Goal: Check status: Check status

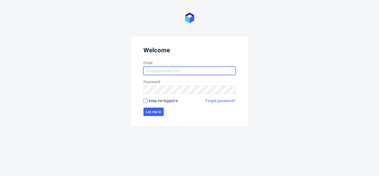
type input "[EMAIL_ADDRESS][DOMAIN_NAME]"
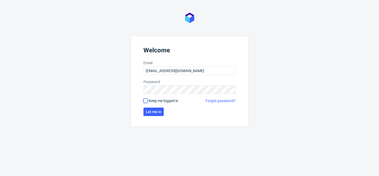
click at [143, 100] on input "Keep me logged in" at bounding box center [145, 101] width 4 height 4
checkbox input "true"
click at [154, 111] on span "Let me in" at bounding box center [154, 112] width 16 height 4
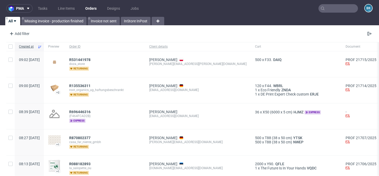
click at [338, 6] on input "text" at bounding box center [337, 8] width 39 height 8
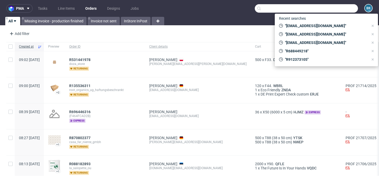
paste input "R120838566"
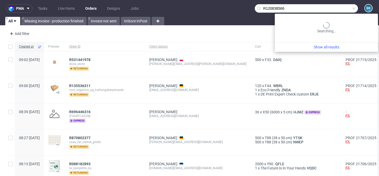
type input "R120838566"
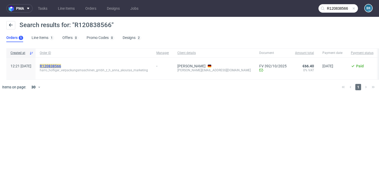
click at [61, 65] on mark "R120838566" at bounding box center [50, 66] width 21 height 4
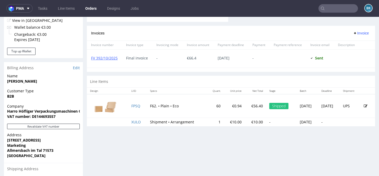
scroll to position [223, 0]
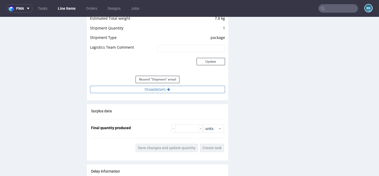
click at [160, 87] on button "Show details" at bounding box center [157, 89] width 135 height 7
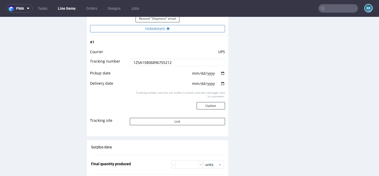
scroll to position [607, 0]
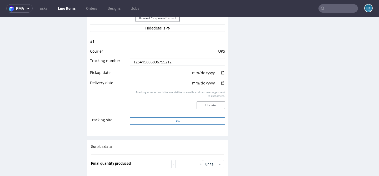
click at [180, 118] on button "Link" at bounding box center [177, 120] width 95 height 7
click at [338, 8] on input "text" at bounding box center [337, 8] width 39 height 8
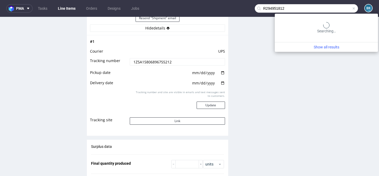
type input "R294951812"
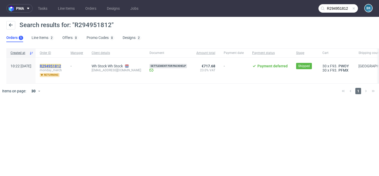
click at [61, 65] on mark "R294951812" at bounding box center [50, 66] width 21 height 4
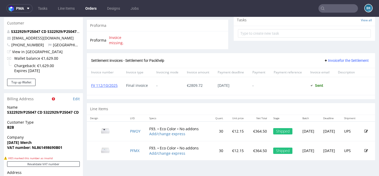
scroll to position [225, 0]
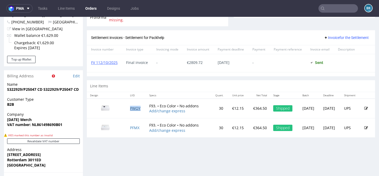
click at [131, 108] on link "PWOY" at bounding box center [135, 108] width 11 height 5
click at [335, 7] on input "text" at bounding box center [337, 8] width 39 height 8
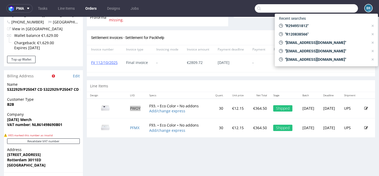
paste input "R963826444"
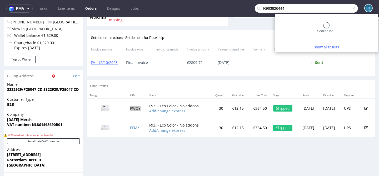
type input "R963826444"
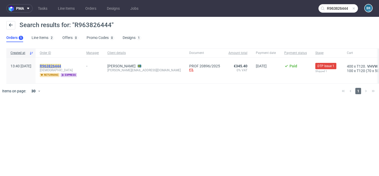
click at [58, 66] on mark "R963826444" at bounding box center [50, 66] width 21 height 4
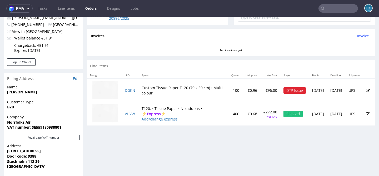
scroll to position [208, 0]
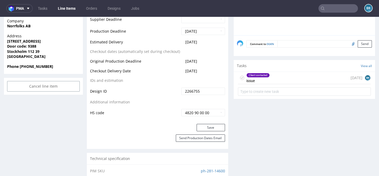
scroll to position [248, 0]
click at [265, 77] on div "Client contacted" at bounding box center [257, 76] width 23 height 4
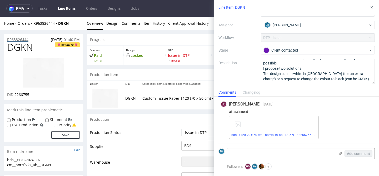
click at [17, 38] on p "R963826444" at bounding box center [17, 39] width 21 height 5
click at [373, 6] on button at bounding box center [371, 7] width 6 height 6
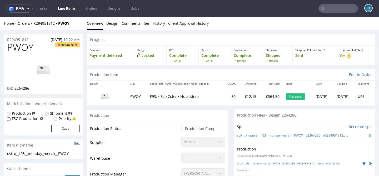
click at [43, 69] on img at bounding box center [43, 70] width 42 height 24
click at [296, 161] on div "ostro__f93__monday_merch__PWOY__d2264286__oR294951812__latest__outside.pdf" at bounding box center [304, 163] width 135 height 6
click at [290, 162] on link "ostro__f93__monday_merch__PWOY__d2264286__oR294951812__latest__outside.pdf" at bounding box center [288, 163] width 103 height 4
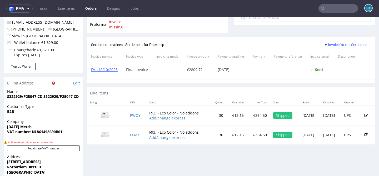
scroll to position [218, 0]
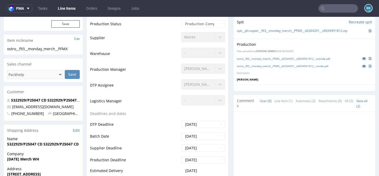
scroll to position [113, 0]
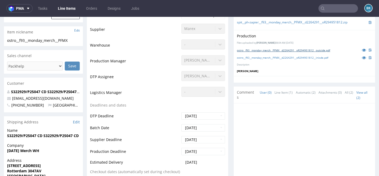
click at [301, 51] on link "ostro__f93__monday_merch__PFMX__d2264291__oR294951812__outside.pdf" at bounding box center [283, 50] width 93 height 4
click at [273, 56] on link "ostro__f93__monday_merch__PFMX__d2264291__oR294951812__inisde.pdf" at bounding box center [282, 58] width 91 height 4
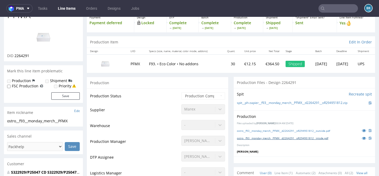
scroll to position [0, 0]
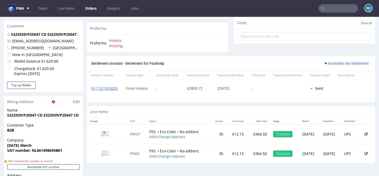
scroll to position [211, 0]
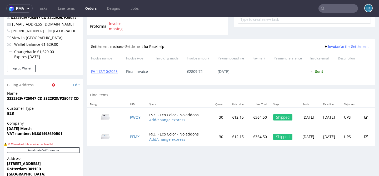
scroll to position [213, 0]
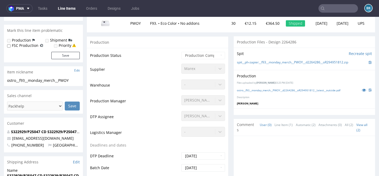
scroll to position [77, 0]
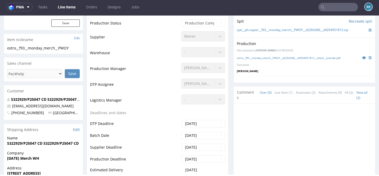
scroll to position [104, 0]
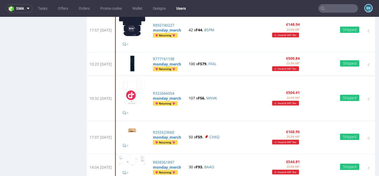
scroll to position [748, 0]
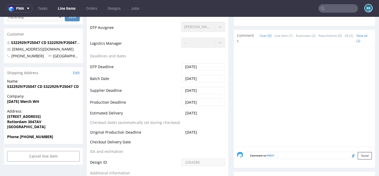
scroll to position [163, 0]
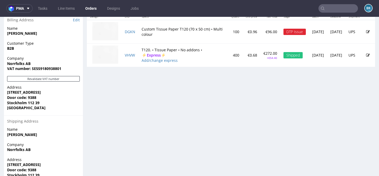
scroll to position [267, 0]
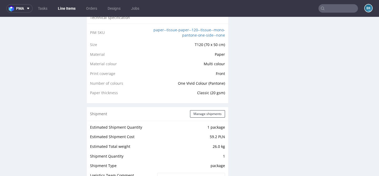
scroll to position [381, 0]
